Goal: Entertainment & Leisure: Consume media (video, audio)

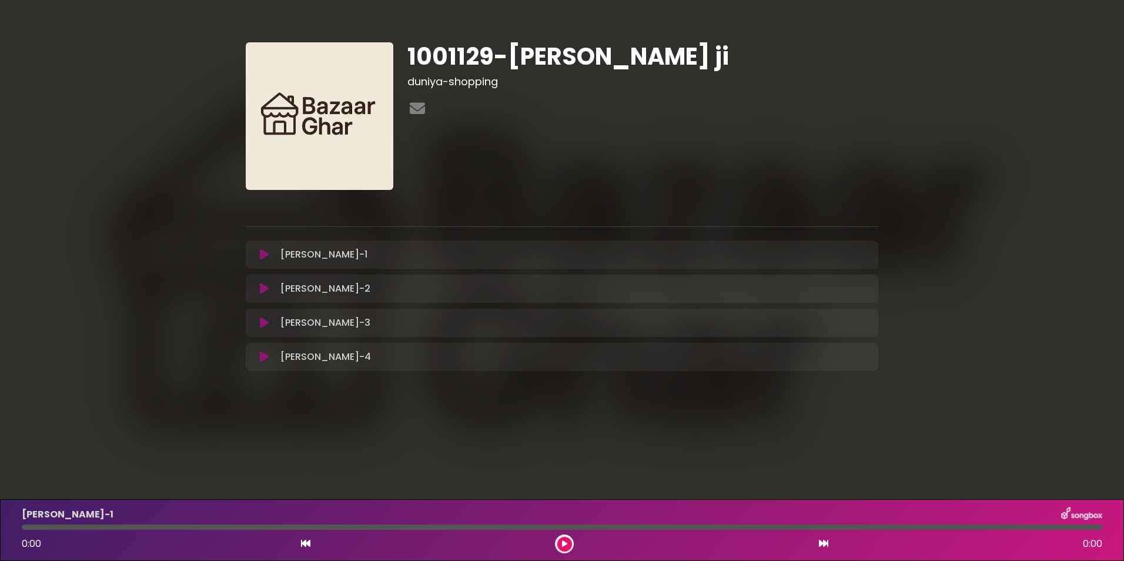
click at [265, 358] on icon at bounding box center [264, 357] width 9 height 12
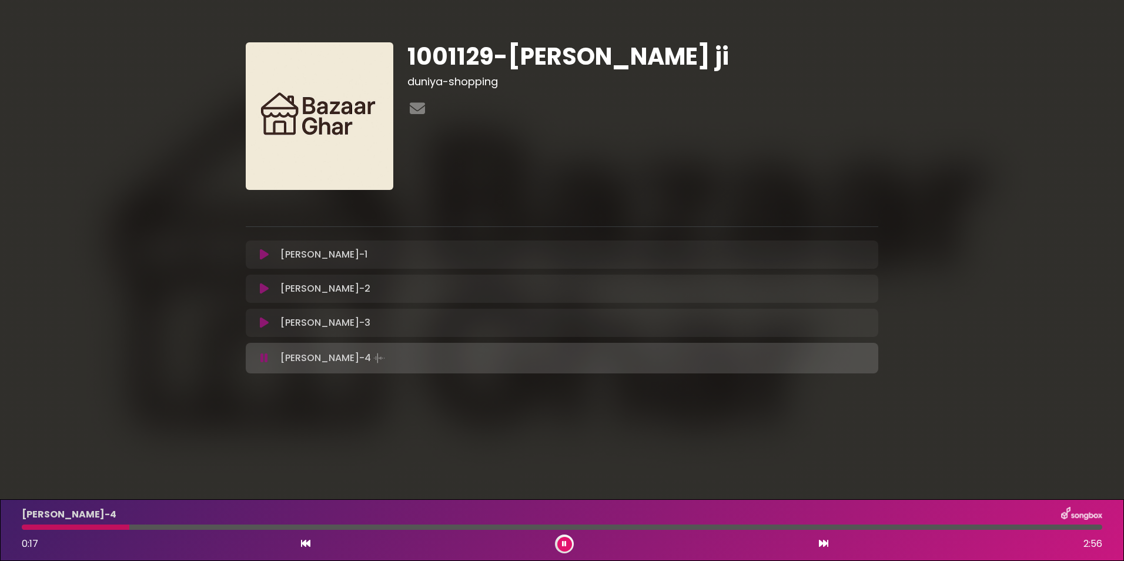
click at [559, 527] on div at bounding box center [562, 527] width 1081 height 5
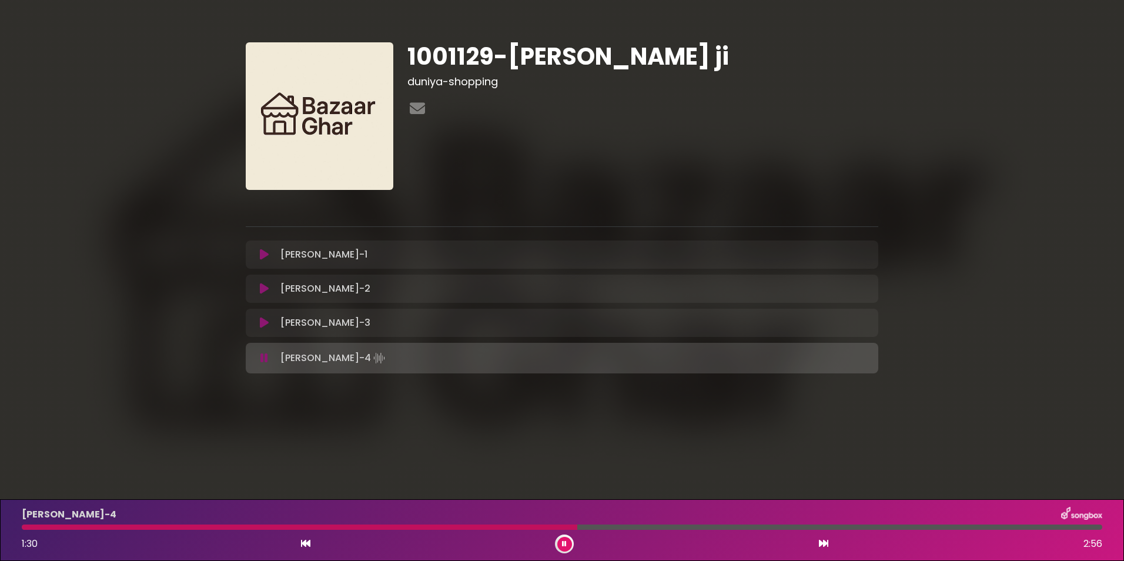
click at [564, 544] on icon at bounding box center [564, 543] width 5 height 7
